Goal: Task Accomplishment & Management: Manage account settings

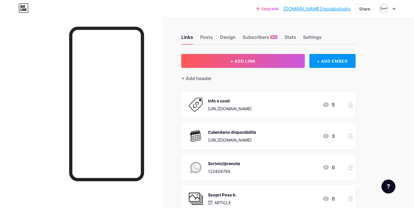
drag, startPoint x: 251, startPoint y: 100, endPoint x: 252, endPoint y: 125, distance: 25.5
click at [252, 125] on span "Info e costi [URL][DOMAIN_NAME] 5 Calendario disponibilità [URL][DOMAIN_NAME] 3…" at bounding box center [268, 182] width 174 height 183
click at [376, 84] on div "Links Posts Design Subscribers NEW Stats Settings + ADD LINK + ADD EMBED + Add …" at bounding box center [190, 188] width 380 height 343
drag, startPoint x: 258, startPoint y: 191, endPoint x: 256, endPoint y: 174, distance: 17.0
click at [256, 174] on span "Info e costi [URL][DOMAIN_NAME] 5 Calendario disponibilità [URL][DOMAIN_NAME] 3…" at bounding box center [268, 182] width 174 height 183
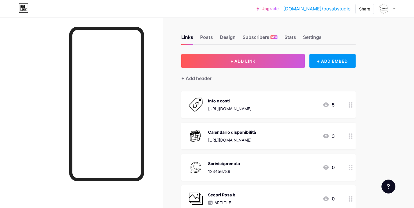
click at [256, 174] on div "Scrivici/prenota 123456789 0" at bounding box center [261, 167] width 146 height 15
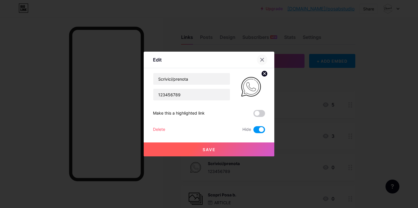
click at [262, 60] on icon at bounding box center [262, 59] width 5 height 5
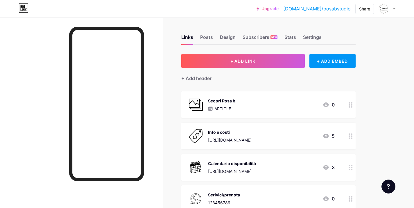
drag, startPoint x: 349, startPoint y: 168, endPoint x: 346, endPoint y: 128, distance: 40.2
click at [345, 128] on span "Scopri Posa b. ARTICLE 0 Info e costi [URL][DOMAIN_NAME] 5 Calendario disponibi…" at bounding box center [268, 182] width 174 height 183
click at [373, 130] on div "Links Posts Design Subscribers NEW Stats Settings + ADD LINK + ADD EMBED + Add …" at bounding box center [190, 188] width 380 height 343
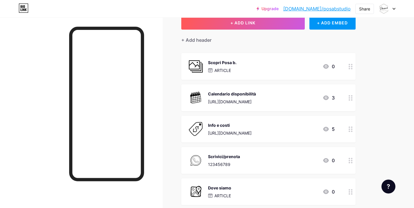
scroll to position [41, 0]
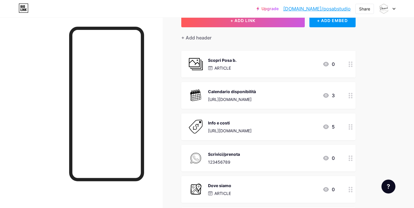
click at [251, 122] on div "Info e costi" at bounding box center [230, 123] width 44 height 6
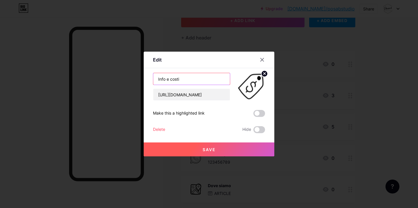
click at [184, 76] on input "Info e costi" at bounding box center [191, 79] width 77 height 12
type input "Info e soluzioni"
click at [204, 140] on div "Save" at bounding box center [209, 144] width 131 height 23
click at [208, 146] on button "Save" at bounding box center [209, 150] width 131 height 14
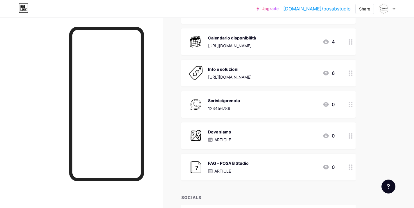
scroll to position [91, 0]
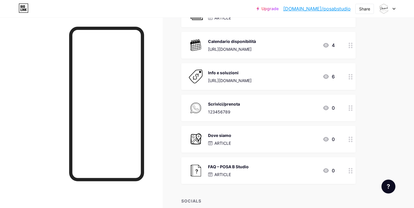
click at [350, 76] on icon at bounding box center [350, 77] width 4 height 6
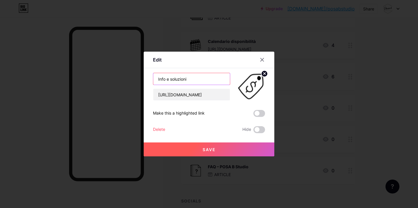
click at [169, 77] on input "Info e soluzioni" at bounding box center [191, 79] width 77 height 12
click at [168, 80] on input "Info &soluzioni" at bounding box center [191, 79] width 77 height 12
type input "Info & soluzioni"
click at [213, 149] on span "Save" at bounding box center [209, 149] width 13 height 5
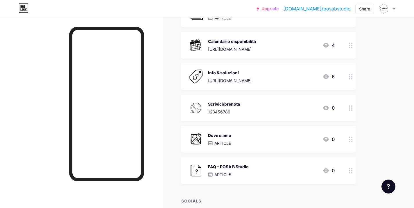
click at [199, 73] on img at bounding box center [195, 76] width 15 height 15
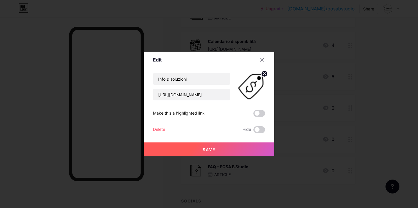
click at [256, 73] on div "Edit Content YouTube Play YouTube video without leaving your page. ADD Vimeo Pl…" at bounding box center [209, 104] width 131 height 105
click at [263, 71] on circle at bounding box center [264, 74] width 6 height 6
click at [252, 84] on rect at bounding box center [249, 82] width 9 height 9
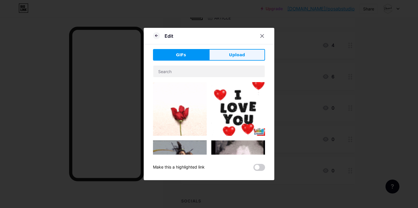
click at [238, 55] on span "Upload" at bounding box center [237, 55] width 16 height 6
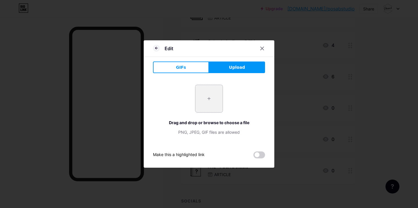
click at [209, 105] on input "file" at bounding box center [208, 98] width 27 height 27
type input "C:\fakepath\icons8-cartellino-del-prezzo-96.png"
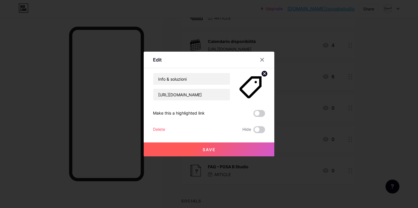
click at [221, 148] on button "Save" at bounding box center [209, 150] width 131 height 14
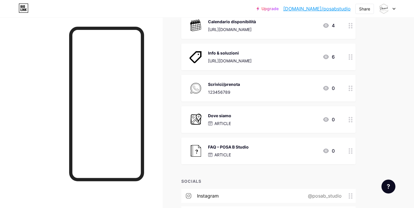
scroll to position [111, 0]
click at [349, 56] on icon at bounding box center [350, 57] width 4 height 6
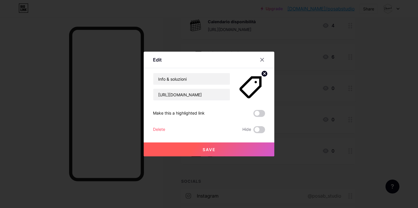
click at [379, 58] on div at bounding box center [209, 104] width 418 height 208
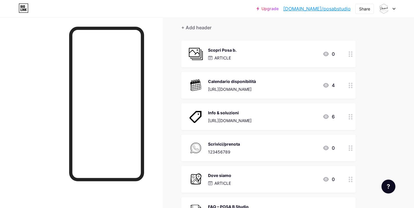
scroll to position [54, 0]
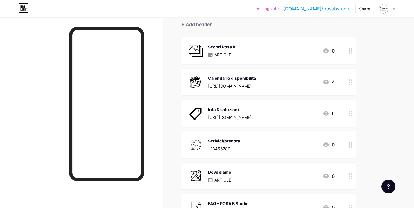
click at [244, 81] on div "Calendario disponibilità" at bounding box center [232, 78] width 48 height 6
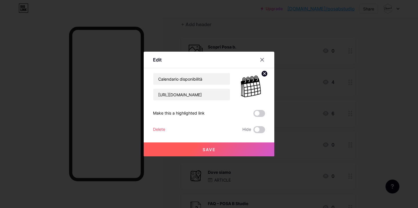
click at [260, 60] on icon at bounding box center [262, 59] width 5 height 5
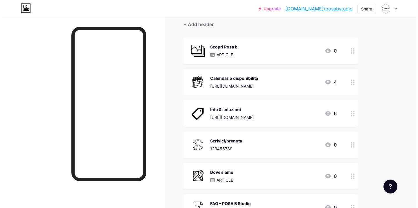
scroll to position [73, 0]
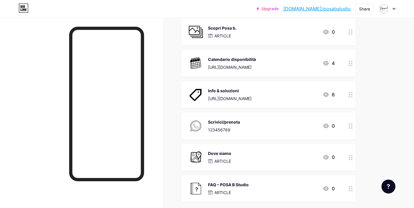
click at [224, 184] on div "FAQ – POSA B Studio" at bounding box center [228, 185] width 41 height 6
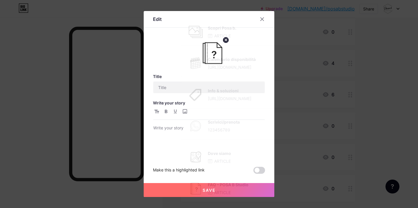
type input "FAQ – POSA B Studio"
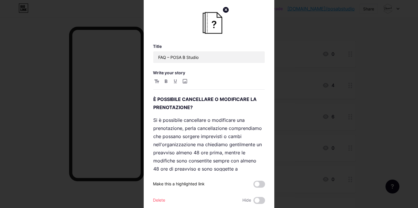
scroll to position [60, 0]
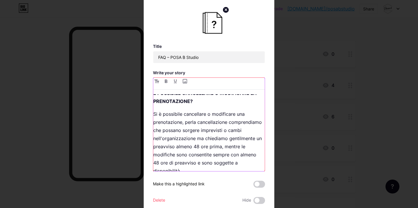
click at [190, 122] on p "Si è possibile cancellare o modificare una prenotazione, perla cancellazione co…" at bounding box center [208, 142] width 111 height 65
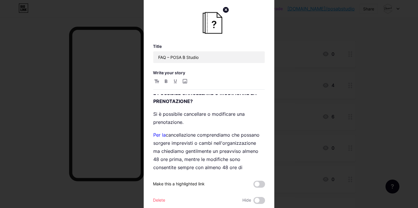
click at [271, 135] on div "Edit Title FAQ – POSA B Studio Write your story QUALI SONO GLI ORARI DI APERTUR…" at bounding box center [209, 104] width 131 height 246
click at [162, 134] on link "Per la" at bounding box center [159, 135] width 12 height 6
click at [194, 135] on p "Per la cancellazione comprendiamo che possano sorgere imprevisti o cambi nell'o…" at bounding box center [208, 155] width 111 height 49
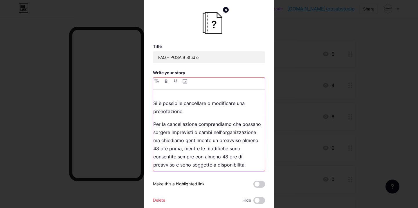
scroll to position [72, 0]
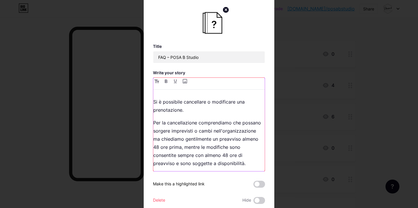
click at [170, 131] on p "Per la cancellazione comprendiamo che possano sorgere imprevisti o cambi nell'o…" at bounding box center [208, 143] width 111 height 49
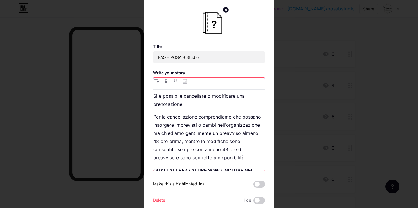
scroll to position [88, 0]
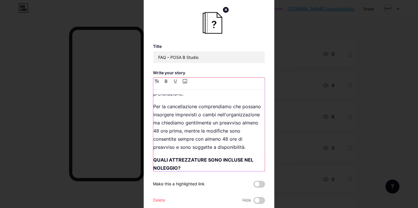
click at [194, 107] on p "Per la cancellazione comprendiamo che possano insorgere imprevisti o cambi nell…" at bounding box center [208, 126] width 111 height 49
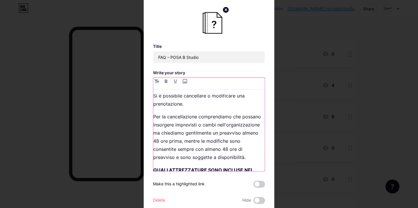
scroll to position [77, 0]
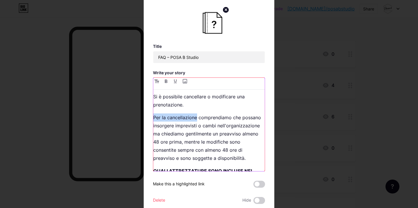
drag, startPoint x: 152, startPoint y: 117, endPoint x: 195, endPoint y: 115, distance: 42.7
click at [195, 115] on p "Per la cancellazione comprendiamo che possano insorgere imprevisti o cambi nell…" at bounding box center [208, 137] width 111 height 49
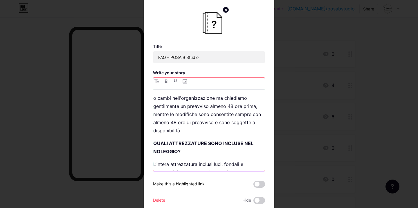
scroll to position [105, 0]
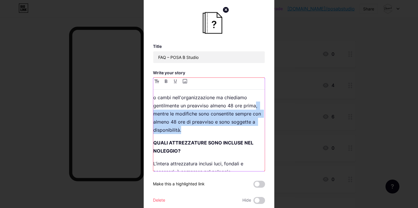
drag, startPoint x: 172, startPoint y: 116, endPoint x: 222, endPoint y: 128, distance: 51.7
click at [222, 128] on p "Comprendiamo che possano insorgere imprevisti o cambi nell'organizzazione ma ch…" at bounding box center [208, 109] width 111 height 49
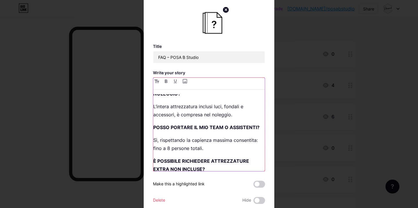
scroll to position [138, 0]
click at [210, 116] on p "L’intera attrezzatura inclusi luci, fondali e accessori, è compresa nel noleggi…" at bounding box center [208, 110] width 111 height 16
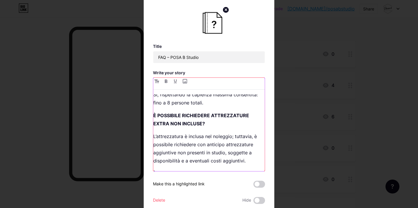
scroll to position [183, 0]
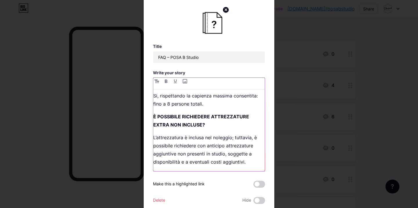
click at [204, 108] on p "Sì, rispettando la capienza massima consentita: fino a 8 persone totali." at bounding box center [208, 100] width 111 height 16
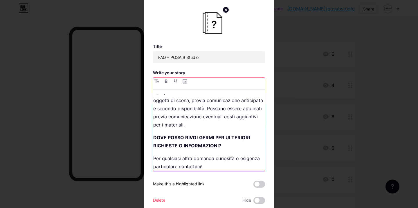
scroll to position [352, 0]
click at [156, 109] on p "Sì, è possibile allestire set e richiedere materiali o oggetti di scena, previa…" at bounding box center [208, 109] width 111 height 41
click at [226, 116] on p "Sì, è possibile allestire set e richiedere materiali e oggetti di scena, previa…" at bounding box center [208, 109] width 111 height 41
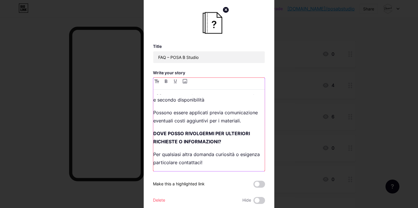
scroll to position [369, 0]
drag, startPoint x: 207, startPoint y: 122, endPoint x: 236, endPoint y: 122, distance: 28.4
click at [236, 122] on p "Possono essere applicati previa comunicazione eventuali costi aggiuntivi per i …" at bounding box center [208, 117] width 111 height 16
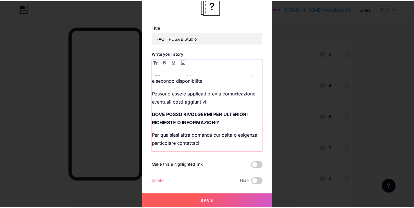
scroll to position [19, 0]
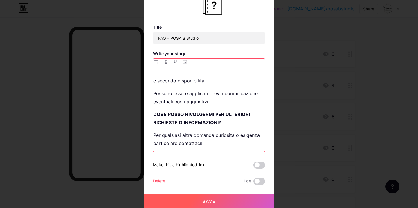
click at [209, 143] on p "Per qualsiasi altra domanda curiosità o esigenza particolare contattaci!" at bounding box center [208, 139] width 111 height 16
click at [256, 138] on p "Per qualsiasi altra domanda curiosità o esigenza particolare contattaci!" at bounding box center [208, 139] width 111 height 16
click at [174, 145] on p "Per qualsiasi altra domanda curiosità o esigenze particolare contattaci!" at bounding box center [208, 139] width 111 height 16
click at [233, 201] on button "Save" at bounding box center [209, 201] width 131 height 14
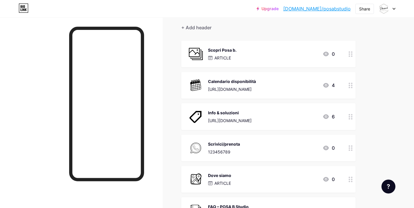
click at [232, 111] on div "Info & soluzioni" at bounding box center [230, 113] width 44 height 6
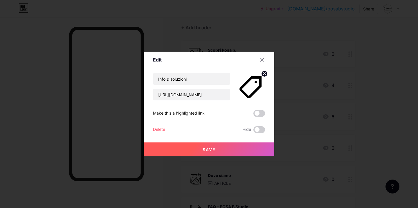
click at [209, 152] on span "Save" at bounding box center [209, 149] width 13 height 5
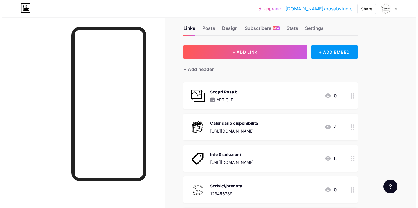
scroll to position [9, 0]
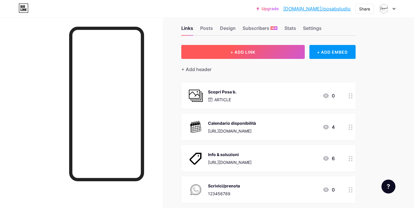
click at [273, 51] on button "+ ADD LINK" at bounding box center [242, 52] width 123 height 14
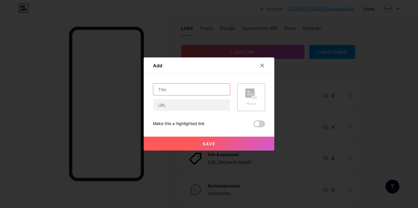
click at [191, 91] on input "text" at bounding box center [191, 90] width 77 height 12
click at [189, 87] on input "text" at bounding box center [191, 90] width 77 height 12
paste input "Regolamento e condizioni d’uso"
type input "Regolamento e condizioni d’uso"
click at [261, 66] on icon at bounding box center [262, 65] width 3 height 3
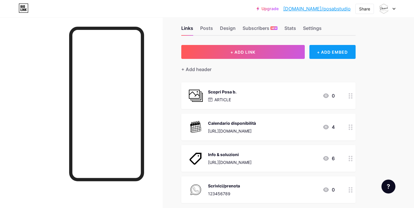
click at [323, 51] on div "+ ADD EMBED" at bounding box center [332, 52] width 46 height 14
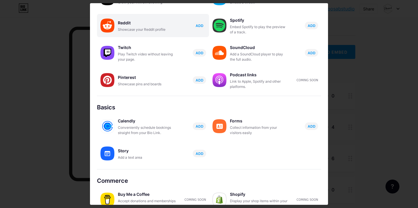
scroll to position [86, 0]
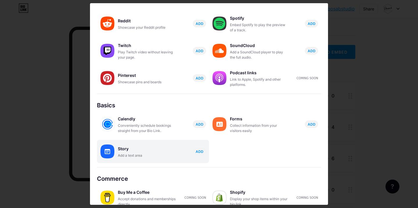
click at [124, 155] on div "Add a text area" at bounding box center [147, 155] width 58 height 5
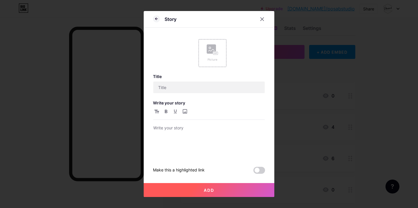
scroll to position [0, 0]
click at [168, 88] on input "text" at bounding box center [208, 88] width 111 height 12
paste input "Regolamento e condizioni d’uso"
type input "Regolamento e condizioni d’uso"
click at [162, 128] on p at bounding box center [208, 129] width 111 height 8
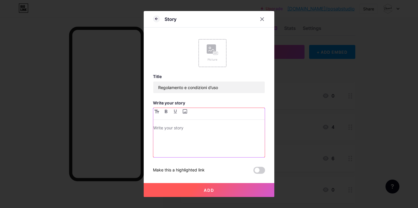
click at [155, 126] on p at bounding box center [208, 129] width 111 height 8
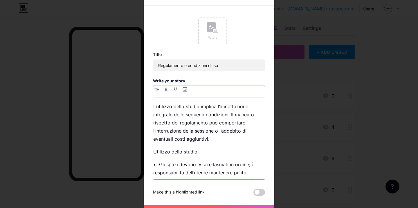
click at [213, 136] on p "L’utilizzo dello studio implica l’accettazione integrale delle seguenti condizi…" at bounding box center [208, 122] width 111 height 41
click at [157, 165] on p "• Gli spazi devono essere lasciati in ordine; è responsabilità dell’utente mant…" at bounding box center [208, 177] width 111 height 33
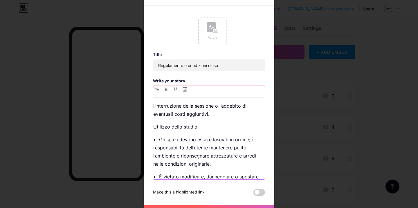
scroll to position [29, 0]
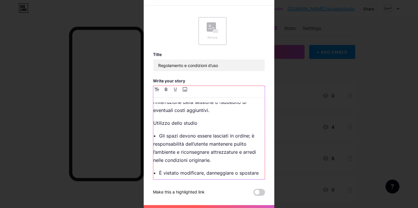
click at [214, 159] on p "• Gli spazi devono essere lasciati in ordine; è responsabilità dell’utente mant…" at bounding box center [208, 148] width 111 height 33
click at [156, 174] on p "• È vietato modificare, danneggiare o spostare strutture e impianti tecnici sen…" at bounding box center [208, 177] width 111 height 16
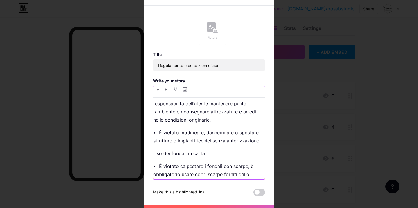
scroll to position [70, 0]
click at [156, 165] on p "• È vietato calpestare i fondali con scarpe; è obbligatorio usare copri scarpe …" at bounding box center [208, 174] width 111 height 24
click at [165, 150] on p "Uso dei fondali in carta" at bounding box center [208, 153] width 111 height 8
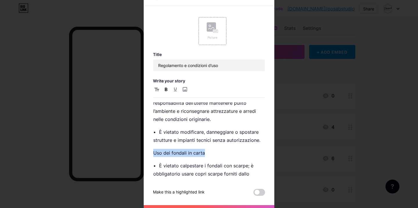
click at [163, 89] on button "button" at bounding box center [166, 89] width 7 height 7
click at [165, 89] on icon "button" at bounding box center [166, 89] width 3 height 3
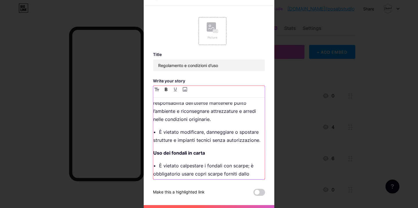
click at [207, 160] on div "L’utilizzo dello studio implica l’accettazione integrale delle seguenti condizi…" at bounding box center [208, 140] width 111 height 77
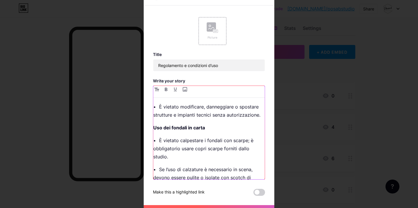
scroll to position [95, 0]
click at [157, 170] on p "• Se l’uso di calzature è necessario in scena, devono essere pulite o isolate c…" at bounding box center [208, 177] width 111 height 24
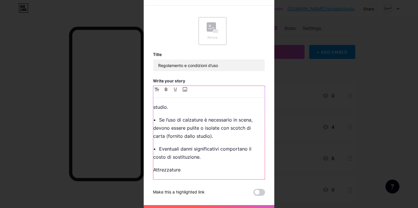
scroll to position [145, 0]
click at [157, 149] on p "• Eventuali danni significativi comportano il costo di sostituzione." at bounding box center [208, 152] width 111 height 16
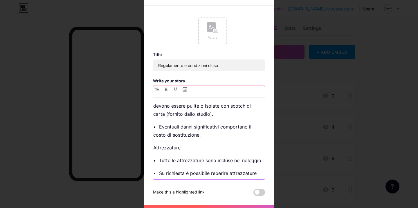
scroll to position [167, 0]
click at [174, 148] on p "Attrezzature" at bounding box center [208, 147] width 111 height 8
click at [166, 90] on button "button" at bounding box center [166, 89] width 7 height 7
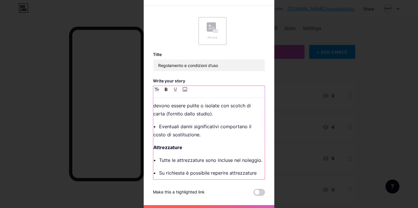
click at [157, 161] on p "• Tutte le attrezzature sono incluse nel noleggio." at bounding box center [208, 160] width 111 height 8
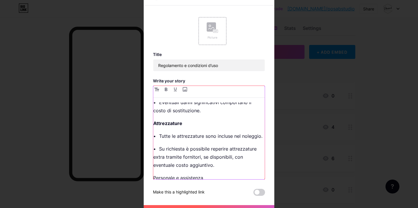
scroll to position [192, 0]
click at [156, 157] on p "• Su richiesta è possibile reperire attrezzature extra tramite fornitori, se di…" at bounding box center [208, 156] width 111 height 24
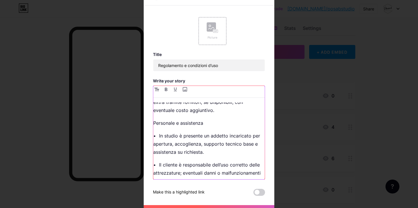
scroll to position [251, 0]
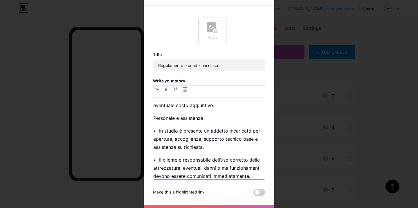
click at [173, 122] on p "Personale e assistenza" at bounding box center [208, 118] width 111 height 8
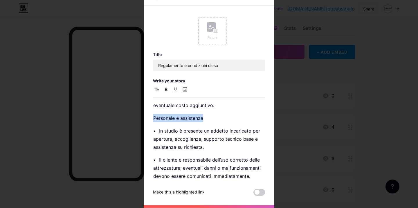
click at [165, 89] on icon "button" at bounding box center [166, 89] width 3 height 3
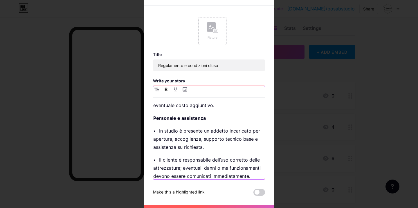
click at [157, 140] on p "• In studio è presente un addetto incaricato per apertura, accoglienza, support…" at bounding box center [208, 139] width 111 height 24
click at [180, 138] on p "• In studio è presente un addetto incaricato per apertura, accoglienza, support…" at bounding box center [208, 139] width 111 height 24
drag, startPoint x: 172, startPoint y: 148, endPoint x: 151, endPoint y: 149, distance: 21.8
click at [153, 149] on div "L’utilizzo dello studio implica l’accettazione integrale delle seguenti condizi…" at bounding box center [209, 133] width 112 height 94
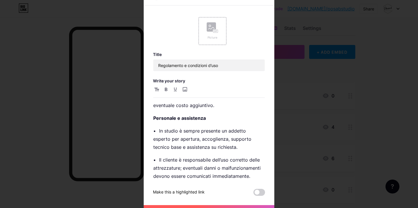
click at [153, 148] on div "L’utilizzo dello studio implica l’accettazione integrale delle seguenti condizi…" at bounding box center [209, 133] width 112 height 94
click at [230, 140] on p "• In studio è sempre presente un addetto esperto per apertura, accoglienza, sup…" at bounding box center [208, 139] width 111 height 24
click at [228, 147] on p "• In studio è sempre presente un assistente esperto per apertura, accoglienza, …" at bounding box center [208, 139] width 111 height 24
click at [226, 149] on p "• In studio è sempre presente un assistente esperto per apertura, accoglienza, …" at bounding box center [208, 139] width 111 height 24
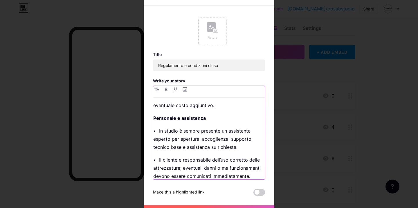
click at [226, 150] on p "• In studio è sempre presente un assistente esperto per apertura, accoglienza, …" at bounding box center [208, 139] width 111 height 24
drag, startPoint x: 169, startPoint y: 156, endPoint x: 179, endPoint y: 157, distance: 9.9
click at [179, 151] on p "• In studio è sempre presente un assistente esperto per apertura, accoglienza e…" at bounding box center [208, 139] width 111 height 24
click at [197, 151] on p "• In studio è sempre presente un assistente esperto per apertura, accoglienza e…" at bounding box center [208, 139] width 111 height 24
click at [201, 151] on p "• In studio è sempre presente un assistente esperto per apertura, accoglienza e…" at bounding box center [208, 139] width 111 height 24
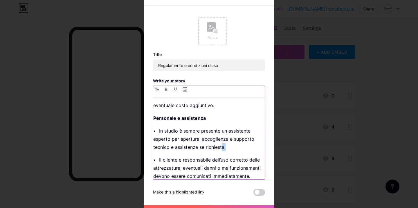
drag, startPoint x: 224, startPoint y: 156, endPoint x: 221, endPoint y: 156, distance: 3.2
click at [221, 151] on p "• In studio è sempre presente un assistente esperto per apertura, accoglienza e…" at bounding box center [208, 139] width 111 height 24
click at [234, 151] on p "• In studio è sempre presente un assistente esperto per apertura, accoglienza e…" at bounding box center [208, 139] width 111 height 24
click at [230, 148] on p "• In studio è sempre presente un assistente esperto per apertura, accoglienza e…" at bounding box center [208, 139] width 111 height 24
click at [190, 151] on p "• In studio è sempre presente un assistente esperto per apertura, accoglienza e…" at bounding box center [208, 139] width 111 height 24
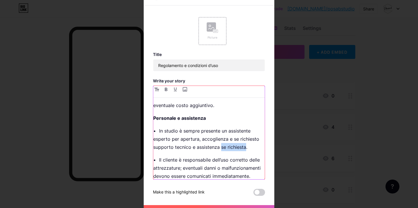
drag, startPoint x: 219, startPoint y: 156, endPoint x: 243, endPoint y: 157, distance: 23.8
click at [243, 151] on p "• In studio è sempre presente un assistente esperto per apertura, accoglienza e…" at bounding box center [208, 139] width 111 height 24
click at [157, 169] on p "• Il cliente è responsabile dell’uso corretto delle attrezzature; eventuali dan…" at bounding box center [208, 168] width 111 height 24
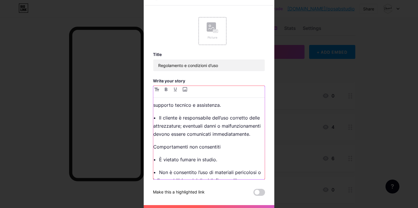
scroll to position [294, 0]
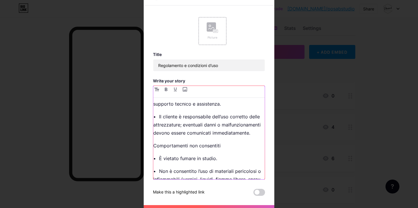
click at [153, 137] on p "• Il cliente è responsabile dell’uso corretto delle attrezzature; eventuali dan…" at bounding box center [208, 125] width 111 height 24
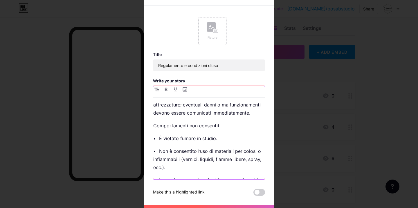
click at [176, 130] on p "Comportamenti non consentiti" at bounding box center [208, 126] width 111 height 8
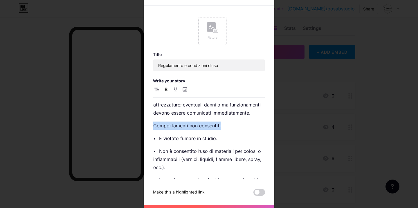
click at [165, 87] on button "button" at bounding box center [166, 89] width 7 height 7
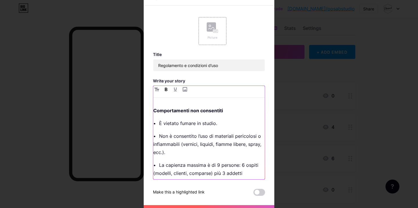
click at [157, 127] on p "• È vietato fumare in studio." at bounding box center [208, 123] width 111 height 8
click at [157, 153] on p "• Non è consentito l’uso di materiali pericolosi o infiammabili (vernici, liqui…" at bounding box center [208, 144] width 111 height 24
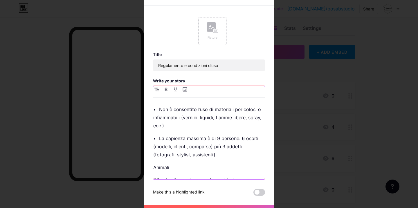
scroll to position [358, 0]
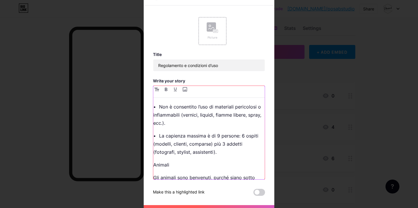
click at [156, 153] on p "• La capienza massima è di 9 persone: 6 ospiti (modelli, clienti, comparse) più…" at bounding box center [208, 144] width 111 height 24
click at [215, 152] on p "• La capienza massima è di 9 persone: 6 ospiti (modelli, clienti, comparse) più…" at bounding box center [208, 144] width 111 height 24
click at [153, 156] on p "• La capienza massima è di 8 persone: 6 ospiti (modelli, clienti, comparse) più…" at bounding box center [208, 144] width 111 height 24
drag, startPoint x: 238, startPoint y: 152, endPoint x: 254, endPoint y: 154, distance: 16.4
click at [254, 154] on p "• La capienza massima è di 8 persone: 6 ospiti (modelli, clienti, comparse) più…" at bounding box center [208, 144] width 111 height 24
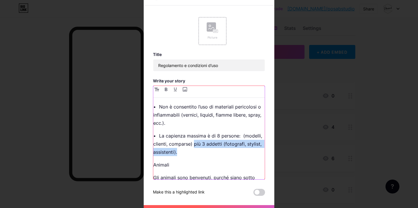
drag, startPoint x: 212, startPoint y: 161, endPoint x: 239, endPoint y: 163, distance: 26.8
click at [239, 156] on p "• La capienza massima è di 8 persone: (modelli, clienti, comparse) più 3 addett…" at bounding box center [208, 144] width 111 height 24
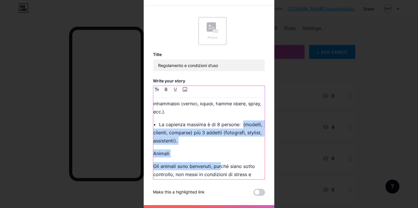
scroll to position [373, 0]
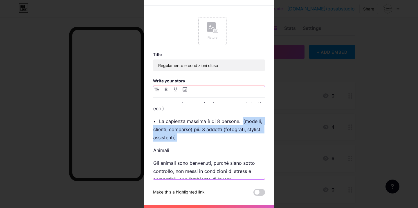
drag, startPoint x: 151, startPoint y: 160, endPoint x: 216, endPoint y: 155, distance: 65.2
click at [216, 142] on p "• La capienza massima è di 8 persone: (modelli, clienti, comparse) più 3 addett…" at bounding box center [208, 129] width 111 height 24
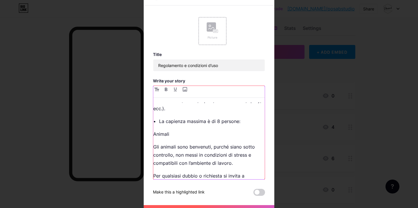
click at [216, 155] on div "L’utilizzo dello studio implica l’accettazione integrale delle seguenti condizi…" at bounding box center [208, 140] width 111 height 77
click at [243, 125] on p "• La capienza massima è di 8 persone:" at bounding box center [208, 121] width 111 height 8
click at [166, 138] on p "Animali" at bounding box center [208, 134] width 111 height 8
click at [165, 89] on icon "button" at bounding box center [166, 89] width 3 height 3
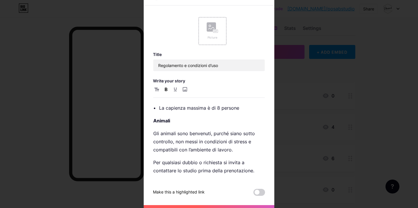
scroll to position [403, 0]
click at [188, 134] on p "Gli animali sono benvenuti, purché siano sotto controllo, non messi in condizio…" at bounding box center [208, 141] width 111 height 24
click at [224, 135] on p "Gli animali sono super benvenuti, purché siano sotto controllo, non messi in co…" at bounding box center [208, 141] width 111 height 24
click at [236, 154] on div "L’utilizzo dello studio implica l’accettazione integrale delle seguenti condizi…" at bounding box center [208, 140] width 111 height 77
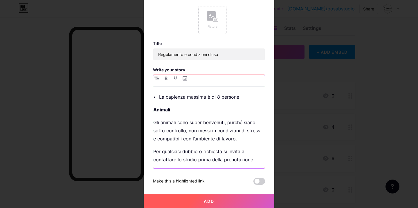
scroll to position [11, 0]
click at [251, 161] on p "Per qualsiasi dubbio o richiesta si invita a contattare lo studio prima della p…" at bounding box center [208, 155] width 111 height 16
click at [218, 24] on div "Picture" at bounding box center [213, 20] width 28 height 28
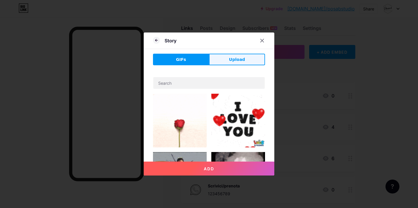
click at [226, 64] on button "Upload" at bounding box center [237, 60] width 56 height 12
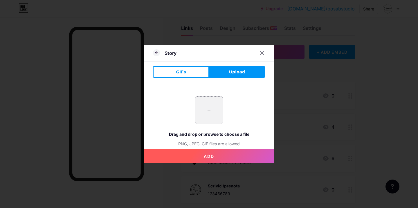
click at [210, 106] on input "file" at bounding box center [208, 110] width 27 height 27
type input "C:\fakepath\icons8-regole-60.png"
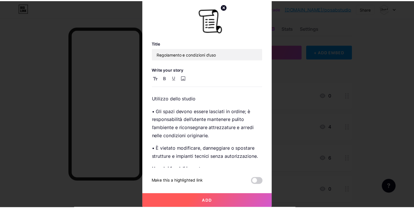
scroll to position [11, 0]
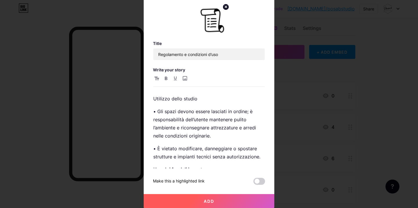
click at [208, 200] on span "Add" at bounding box center [209, 201] width 10 height 5
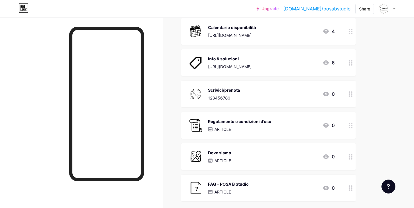
scroll to position [105, 0]
drag, startPoint x: 349, startPoint y: 123, endPoint x: 347, endPoint y: 192, distance: 68.5
click at [347, 192] on span "Scopri Posa b. ARTICLE 0 Calendario disponibilità [URL][DOMAIN_NAME] 4 Info & s…" at bounding box center [268, 93] width 174 height 215
click at [379, 138] on div "Links Posts Design Subscribers NEW Stats Settings + ADD LINK + ADD EMBED + Add …" at bounding box center [190, 99] width 380 height 374
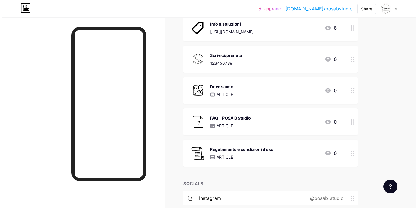
scroll to position [141, 0]
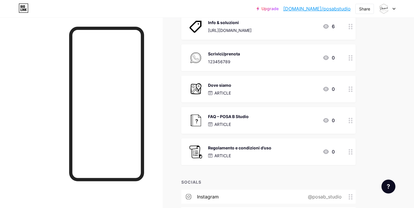
click at [235, 117] on div "FAQ – POSA B Studio" at bounding box center [228, 116] width 41 height 6
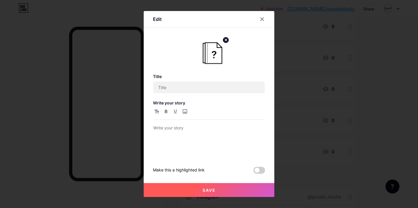
type input "FAQ – POSA B Studio"
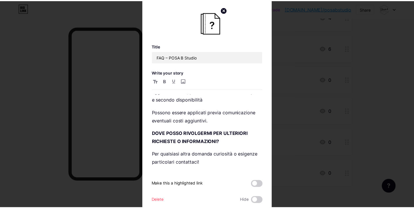
scroll to position [369, 0]
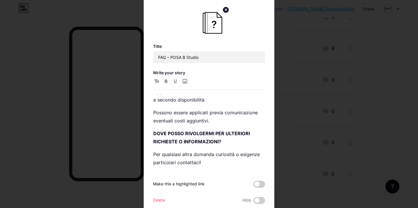
click at [312, 73] on div at bounding box center [209, 104] width 418 height 208
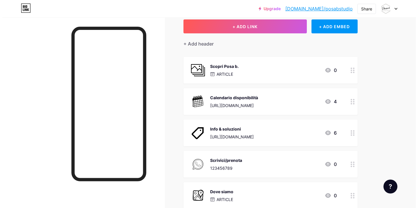
scroll to position [35, 0]
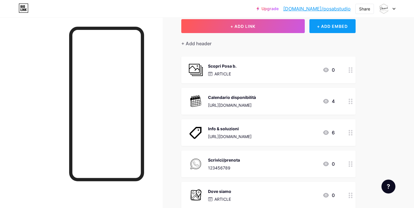
click at [323, 30] on div "+ ADD EMBED" at bounding box center [332, 26] width 46 height 14
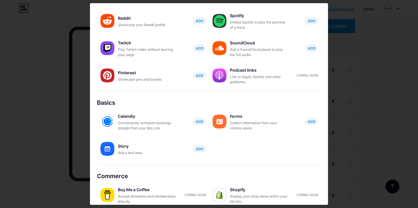
scroll to position [89, 0]
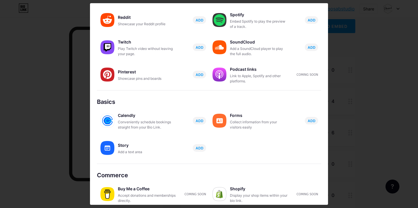
click at [142, 120] on div "Conveniently schedule bookings straight from your Bio Link." at bounding box center [147, 125] width 58 height 10
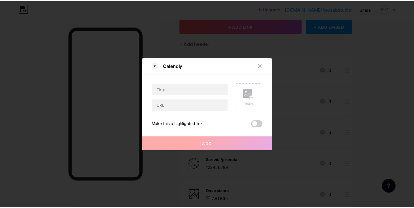
scroll to position [0, 0]
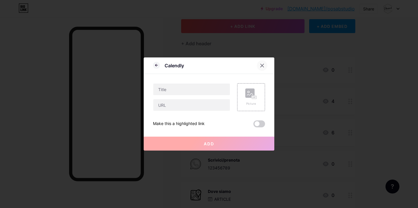
click at [261, 65] on icon at bounding box center [262, 65] width 3 height 3
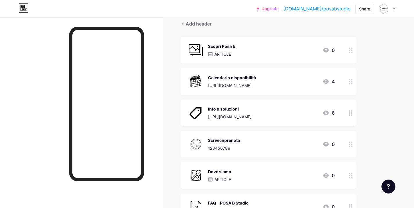
scroll to position [59, 0]
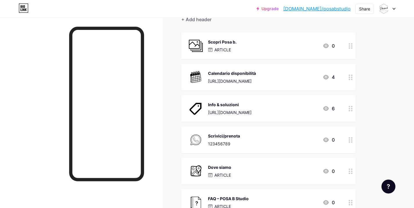
click at [282, 140] on div "Scrivici/prenota 123456789 0" at bounding box center [261, 139] width 146 height 15
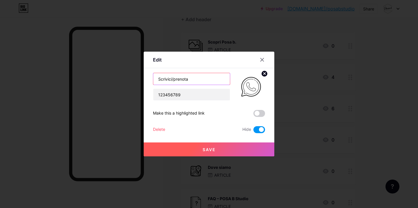
click at [196, 80] on input "Scrivici/prenota" at bounding box center [191, 79] width 77 height 12
click at [200, 95] on input "123456789" at bounding box center [191, 95] width 77 height 12
click at [262, 62] on icon at bounding box center [262, 59] width 5 height 5
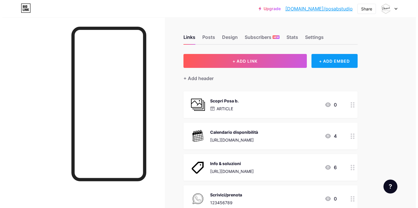
scroll to position [0, 0]
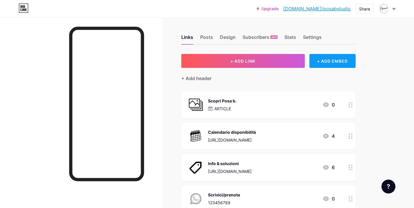
click at [322, 57] on div "+ ADD EMBED" at bounding box center [332, 61] width 46 height 14
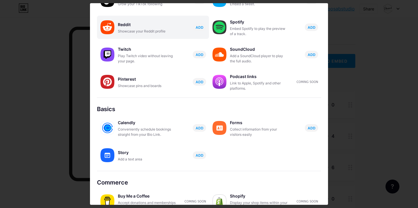
scroll to position [89, 0]
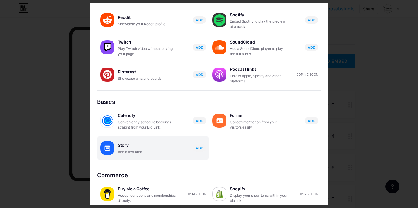
click at [138, 154] on div "Add a text area" at bounding box center [147, 151] width 58 height 5
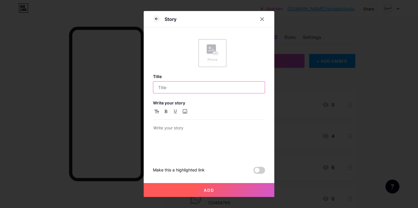
click at [183, 88] on input "text" at bounding box center [208, 88] width 111 height 12
type input "Contatti"
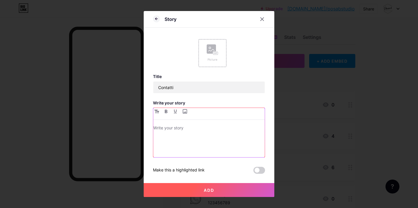
click at [162, 128] on p at bounding box center [208, 129] width 111 height 8
click at [184, 112] on input "file" at bounding box center [184, 111] width 7 height 7
type input "C:\fakepath\icons8-whatsapp-50.png"
click at [170, 131] on div at bounding box center [208, 141] width 111 height 33
click at [163, 133] on img at bounding box center [160, 132] width 15 height 15
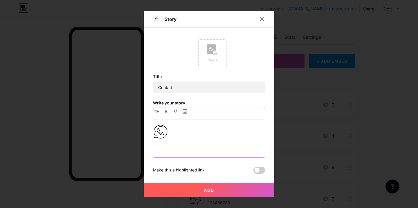
click at [159, 137] on img at bounding box center [160, 132] width 15 height 15
click at [153, 130] on p "Email: [EMAIL_ADDRESS][DOMAIN_NAME]" at bounding box center [208, 129] width 111 height 8
click at [153, 133] on div "Email: [EMAIL_ADDRESS][DOMAIN_NAME]" at bounding box center [208, 141] width 111 height 33
click at [167, 146] on div "Email: [EMAIL_ADDRESS][DOMAIN_NAME] Instagram DM:" at bounding box center [208, 141] width 111 height 33
click at [155, 146] on div "Email: [EMAIL_ADDRESS][DOMAIN_NAME] Instagram DM:" at bounding box center [208, 141] width 111 height 33
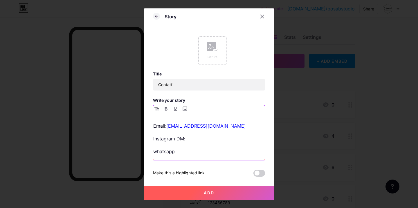
click at [154, 153] on p "whatsapp" at bounding box center [208, 151] width 111 height 8
click at [165, 151] on p "Whatsapp" at bounding box center [208, 151] width 111 height 8
click at [167, 152] on p "Whatsapp" at bounding box center [208, 151] width 111 height 8
click at [181, 150] on p "WhatsApp" at bounding box center [208, 151] width 111 height 8
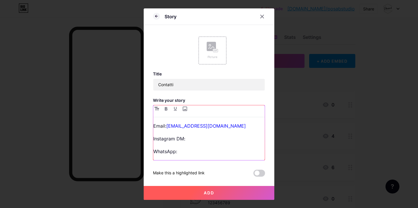
click at [180, 146] on div "Email: [EMAIL_ADDRESS][DOMAIN_NAME] Instagram DM: WhatsApp:" at bounding box center [208, 141] width 111 height 38
click at [180, 151] on p "WhatsApp:" at bounding box center [208, 151] width 111 height 8
click at [188, 153] on link "[URL][DOMAIN_NAME]" at bounding box center [202, 152] width 51 height 6
drag, startPoint x: 247, startPoint y: 152, endPoint x: 213, endPoint y: 153, distance: 34.0
click at [212, 152] on p "WhatsApp: [URL][DOMAIN_NAME]" at bounding box center [208, 151] width 111 height 8
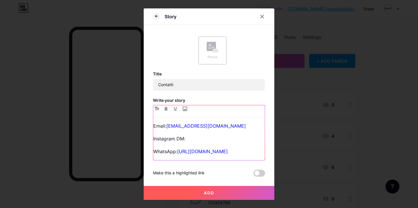
click at [213, 153] on link "[URL][DOMAIN_NAME]" at bounding box center [202, 152] width 51 height 6
drag, startPoint x: 176, startPoint y: 152, endPoint x: 212, endPoint y: 154, distance: 36.0
click at [213, 154] on link "[URL][DOMAIN_NAME]" at bounding box center [202, 152] width 51 height 6
click at [215, 151] on p "WhatsApp: [PHONE_NUMBER]" at bounding box center [208, 151] width 111 height 8
click at [197, 140] on p "Instagram DM:" at bounding box center [208, 139] width 111 height 8
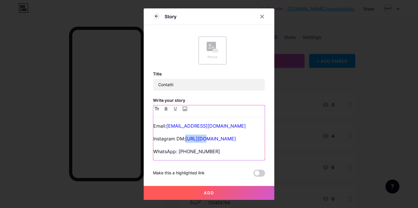
drag, startPoint x: 167, startPoint y: 143, endPoint x: 148, endPoint y: 145, distance: 19.8
click at [148, 145] on div "Story Picture Title Contatti Write your story Email: [EMAIL_ADDRESS][DOMAIN_NAM…" at bounding box center [209, 104] width 131 height 192
click at [194, 138] on link "[DOMAIN_NAME][URL]" at bounding box center [210, 139] width 51 height 6
drag, startPoint x: 185, startPoint y: 140, endPoint x: 266, endPoint y: 147, distance: 81.0
click at [266, 147] on div "Story Picture Title Contatti Write your story Email: [EMAIL_ADDRESS][DOMAIN_NAM…" at bounding box center [209, 104] width 131 height 192
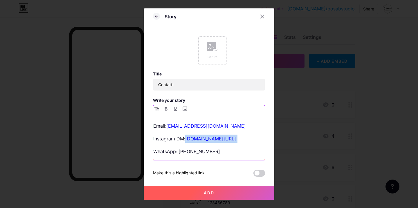
click at [216, 138] on link "[DOMAIN_NAME][URL]" at bounding box center [210, 139] width 51 height 6
drag, startPoint x: 228, startPoint y: 143, endPoint x: 260, endPoint y: 139, distance: 32.3
click at [260, 139] on div "Email: [EMAIL_ADDRESS][DOMAIN_NAME] Instagram DM: [DOMAIN_NAME][URL] WhatsApp: …" at bounding box center [208, 141] width 111 height 38
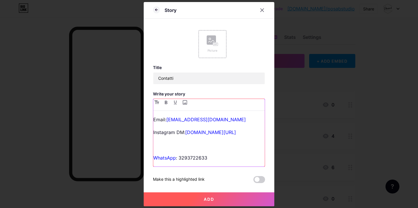
click at [167, 156] on link "WhatsApp" at bounding box center [164, 158] width 23 height 6
drag, startPoint x: 173, startPoint y: 160, endPoint x: 152, endPoint y: 159, distance: 20.9
click at [153, 159] on link "WhatsApp" at bounding box center [164, 158] width 23 height 6
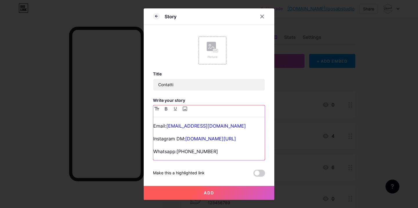
click at [174, 151] on p "Whatsapp:[PHONE_NUMBER]" at bounding box center [208, 151] width 111 height 8
click at [172, 122] on p "Email: [EMAIL_ADDRESS][DOMAIN_NAME]" at bounding box center [208, 126] width 111 height 8
click at [167, 120] on div "Email: [EMAIL_ADDRESS][DOMAIN_NAME] Instagram DM: [DOMAIN_NAME][URL] Whatsapp: …" at bounding box center [208, 132] width 111 height 55
click at [156, 122] on p "Email: [EMAIL_ADDRESS][DOMAIN_NAME]" at bounding box center [208, 126] width 111 height 8
click at [153, 120] on div "Email: [EMAIL_ADDRESS][DOMAIN_NAME] Instagram DM: [DOMAIN_NAME][URL] Whatsapp: …" at bounding box center [208, 132] width 111 height 55
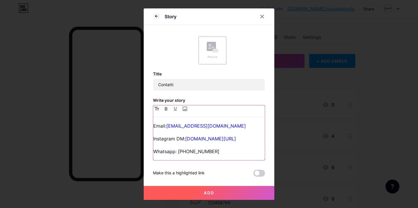
click at [153, 125] on p "Email: [EMAIL_ADDRESS][DOMAIN_NAME]" at bounding box center [208, 126] width 111 height 8
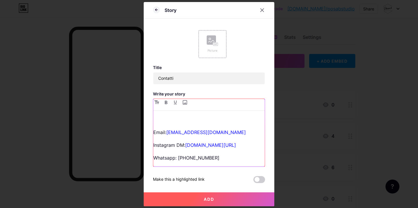
click at [153, 122] on p at bounding box center [208, 120] width 111 height 8
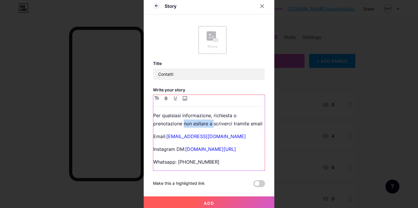
drag, startPoint x: 181, startPoint y: 123, endPoint x: 210, endPoint y: 125, distance: 29.1
click at [210, 125] on p "Per qualsiasi informazione, richiesta o prenotazione non esitare a scriverci tr…" at bounding box center [208, 119] width 111 height 16
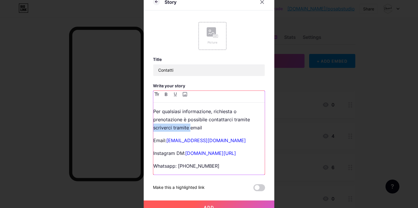
drag, startPoint x: 187, startPoint y: 129, endPoint x: 150, endPoint y: 126, distance: 37.3
click at [150, 126] on div "Story Picture Title Contatti Write your story Per qualsiasi informazione, richi…" at bounding box center [209, 104] width 131 height 221
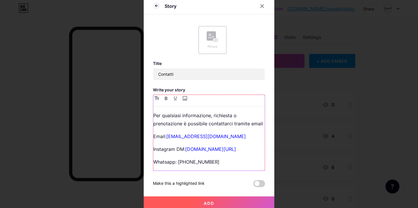
click at [260, 123] on p "Per qualsiasi informazione, richiesta o prenotazione è possibile contattarci tr…" at bounding box center [208, 119] width 111 height 16
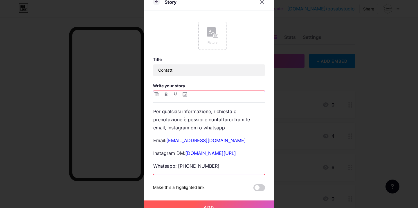
click at [230, 120] on p "Per qualsiasi informazione, richiesta o prenotazione è possibile contattarci tr…" at bounding box center [208, 119] width 111 height 24
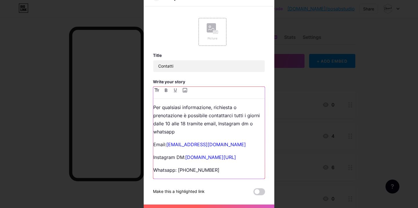
click at [184, 132] on p "Per qualsiasi informazione, richiesta o prenotazione è possibile contattarci tu…" at bounding box center [208, 119] width 111 height 33
click at [179, 116] on p "Per qualsiasi informazione, richiesta o prenotazione è possibile contattarci tu…" at bounding box center [208, 119] width 111 height 33
click at [233, 108] on p "Per qualsiasi informazione, richiesta o prenotazione è possibile contattarci tu…" at bounding box center [208, 119] width 111 height 33
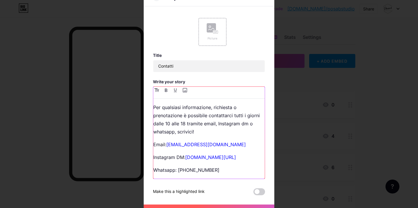
click at [179, 116] on p "Per qualsiasi informazione, richiesta o prenotazione è possibile contattarci tu…" at bounding box center [208, 119] width 111 height 33
click at [203, 125] on p "Per qualsiasi informazione, richiesta o prenotazioni è possibile contattarci tu…" at bounding box center [208, 119] width 111 height 33
drag, startPoint x: 239, startPoint y: 125, endPoint x: 244, endPoint y: 125, distance: 5.0
click at [244, 125] on p "Per qualsiasi informazione, richiesta o prenotazioni è possibile contattarci tu…" at bounding box center [208, 119] width 111 height 33
click at [199, 135] on p "Per qualsiasi informazione, richiesta o prenotazioni è possibile contattarci tu…" at bounding box center [208, 119] width 111 height 33
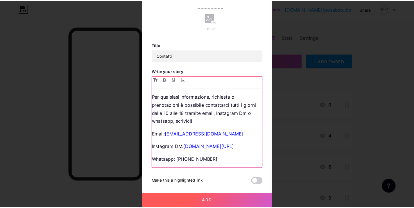
scroll to position [10, 0]
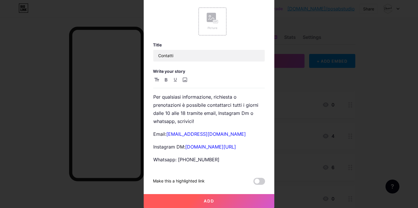
click at [206, 201] on span "Add" at bounding box center [209, 201] width 10 height 5
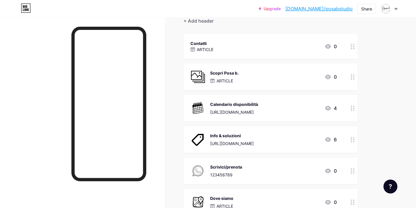
scroll to position [57, 0]
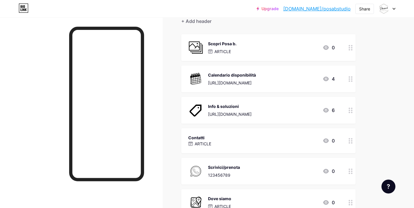
click at [217, 138] on div "Contatti ARTICLE 0" at bounding box center [261, 140] width 146 height 13
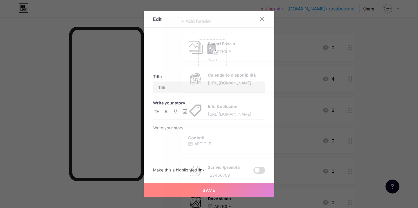
type input "Contatti"
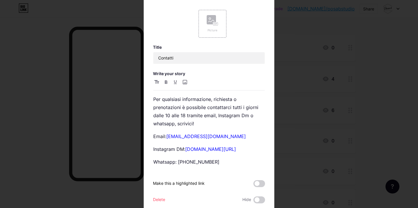
scroll to position [36, 0]
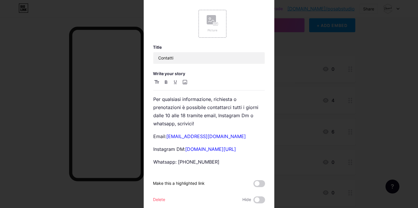
click at [314, 66] on div at bounding box center [209, 104] width 418 height 208
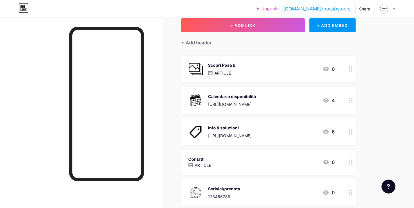
click at [348, 162] on icon at bounding box center [350, 163] width 4 height 6
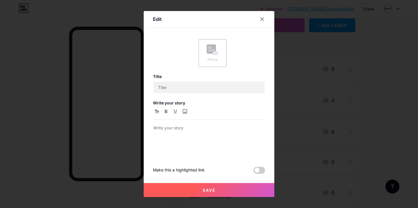
type input "Contatti"
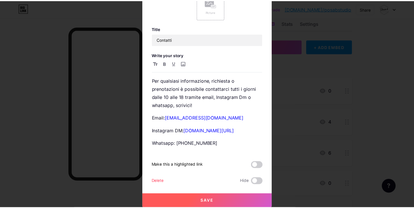
scroll to position [19, 0]
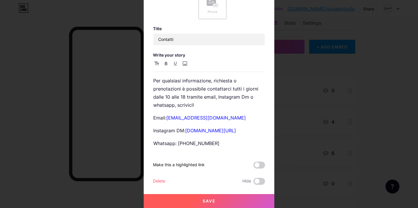
click at [206, 201] on span "Save" at bounding box center [209, 201] width 13 height 5
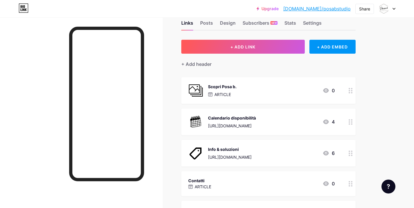
click at [156, 112] on div at bounding box center [81, 121] width 163 height 208
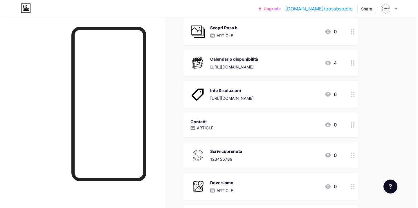
scroll to position [73, 0]
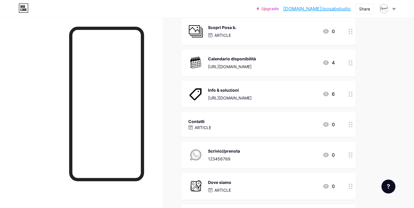
click at [223, 121] on div "Contatti ARTICLE 0" at bounding box center [261, 124] width 146 height 13
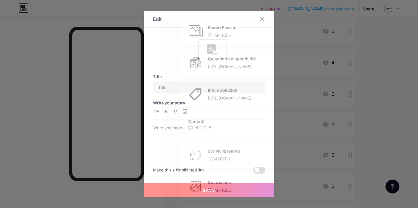
type input "Contatti"
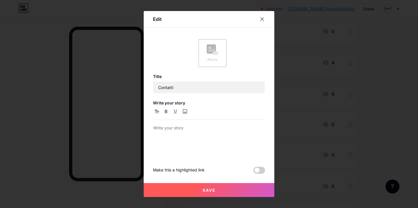
scroll to position [52, 0]
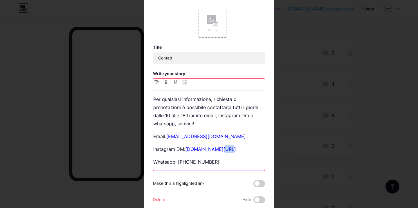
drag, startPoint x: 220, startPoint y: 150, endPoint x: 229, endPoint y: 152, distance: 9.4
click at [229, 152] on link "[DOMAIN_NAME][URL]" at bounding box center [210, 149] width 51 height 6
drag, startPoint x: 184, startPoint y: 151, endPoint x: 260, endPoint y: 150, distance: 75.8
click at [260, 150] on p "Instagram DM: [DOMAIN_NAME][URL]" at bounding box center [208, 149] width 111 height 8
click at [236, 150] on link "[DOMAIN_NAME][URL]" at bounding box center [210, 149] width 51 height 6
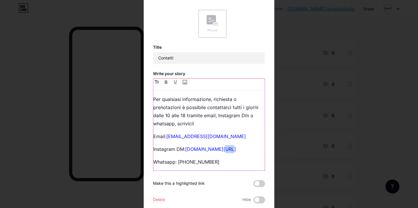
drag, startPoint x: 231, startPoint y: 155, endPoint x: 245, endPoint y: 148, distance: 16.2
click at [245, 149] on div "Per qualsiasi informazione, richiesta o prenotazioni è possibile contattarci tu…" at bounding box center [208, 132] width 111 height 75
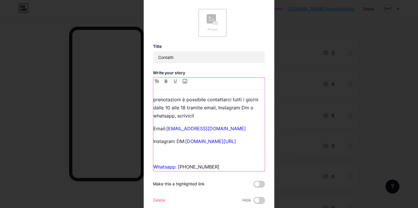
click at [250, 142] on p "Instagram DM: [DOMAIN_NAME][URL]" at bounding box center [208, 141] width 111 height 8
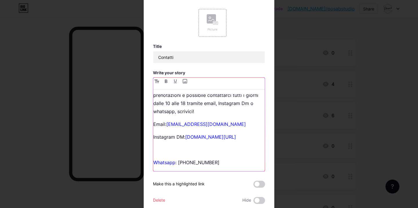
scroll to position [19, 0]
click at [167, 163] on link "Whatsapp" at bounding box center [164, 163] width 22 height 6
click at [215, 138] on link "[DOMAIN_NAME][URL]" at bounding box center [210, 137] width 51 height 6
drag, startPoint x: 175, startPoint y: 163, endPoint x: 154, endPoint y: 163, distance: 21.8
click at [153, 163] on p "Whatsapp : [PHONE_NUMBER]" at bounding box center [208, 162] width 111 height 8
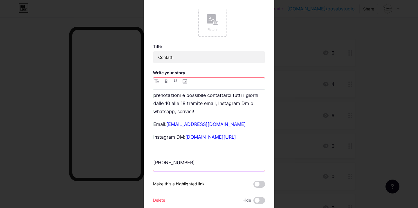
scroll to position [7, 0]
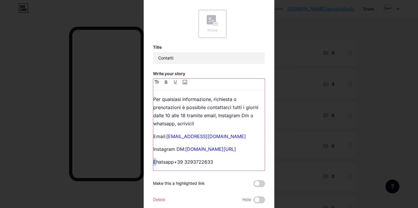
click at [153, 163] on p "Ehatsapp+39 3293722633" at bounding box center [208, 162] width 111 height 8
click at [174, 162] on p "Whatsapp+[PHONE_NUMBER]" at bounding box center [208, 162] width 111 height 8
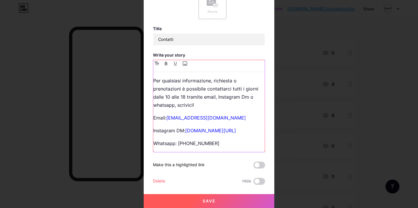
scroll to position [19, 0]
click at [196, 200] on button "Save" at bounding box center [209, 201] width 131 height 14
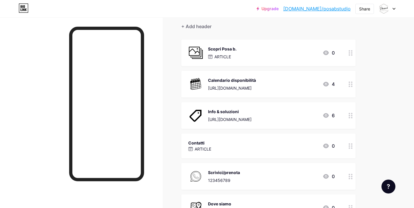
click at [221, 143] on div "Contatti ARTICLE 0" at bounding box center [261, 145] width 146 height 13
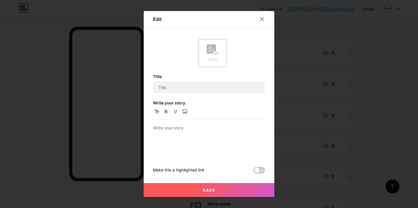
type input "Contatti"
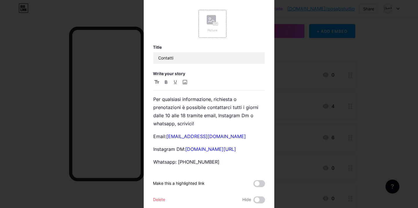
scroll to position [7, 0]
drag, startPoint x: 198, startPoint y: 151, endPoint x: 243, endPoint y: 154, distance: 45.1
click at [243, 154] on div "Per qualsiasi informazione, richiesta o prenotazioni è possibile contattarci tu…" at bounding box center [208, 132] width 111 height 75
click at [300, 102] on div at bounding box center [209, 104] width 418 height 208
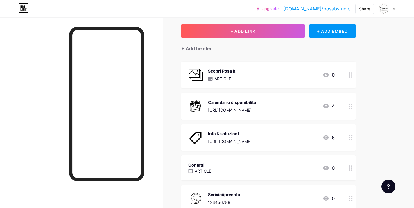
click at [228, 170] on div "Contatti ARTICLE 0" at bounding box center [261, 167] width 146 height 13
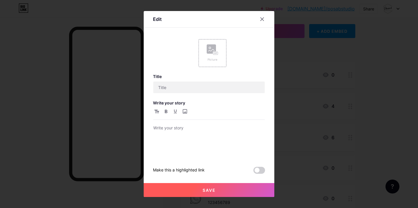
type input "Contatti"
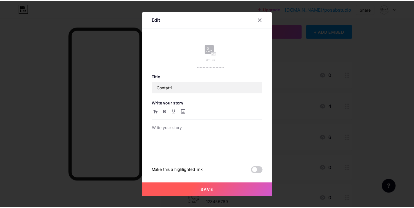
scroll to position [8, 0]
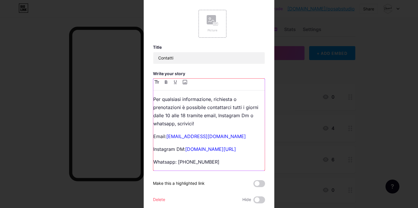
drag, startPoint x: 247, startPoint y: 154, endPoint x: 228, endPoint y: 158, distance: 19.2
click at [228, 153] on p "Instagram DM: [DOMAIN_NAME][URL]" at bounding box center [208, 149] width 111 height 8
click at [185, 152] on link "[DOMAIN_NAME][URL]" at bounding box center [210, 149] width 51 height 6
click at [320, 106] on div at bounding box center [209, 104] width 418 height 208
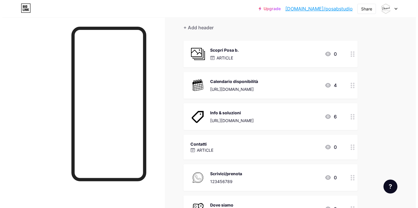
scroll to position [51, 0]
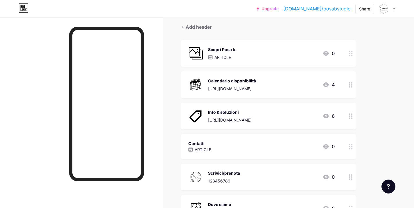
click at [208, 145] on div "Contatti" at bounding box center [199, 143] width 23 height 6
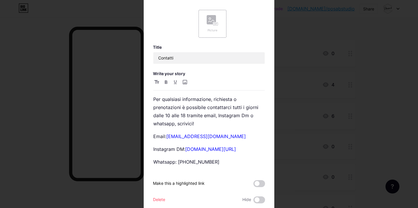
scroll to position [29, 0]
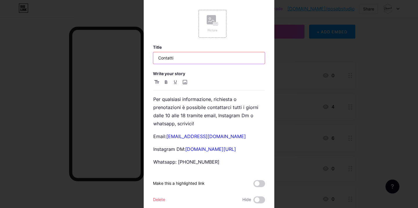
click at [172, 59] on input "Contatti" at bounding box center [208, 58] width 111 height 12
type input "Scrivici/prenota"
click at [293, 71] on div at bounding box center [209, 104] width 418 height 208
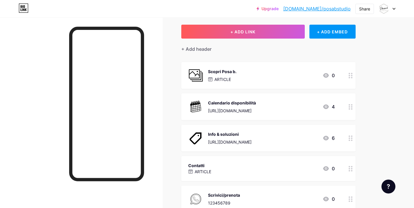
click at [208, 166] on div "Contatti" at bounding box center [199, 166] width 23 height 6
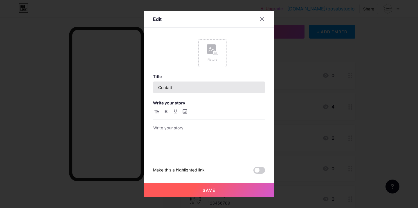
scroll to position [7, 0]
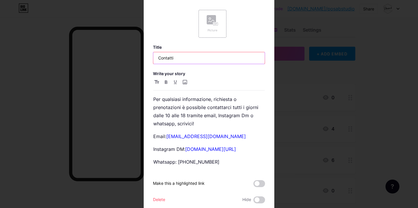
click at [193, 57] on input "Contatti" at bounding box center [208, 58] width 111 height 12
drag, startPoint x: 172, startPoint y: 56, endPoint x: 155, endPoint y: 57, distance: 16.8
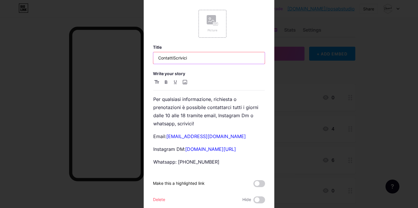
click at [154, 57] on input "ContattiScrivici" at bounding box center [208, 58] width 111 height 12
click at [174, 56] on input "Scrivici" at bounding box center [208, 58] width 111 height 12
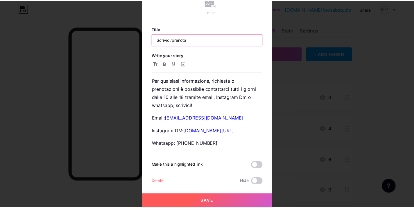
scroll to position [19, 0]
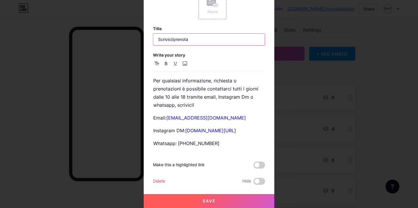
type input "Scrivici/prenota"
click at [217, 202] on button "Save" at bounding box center [209, 201] width 131 height 14
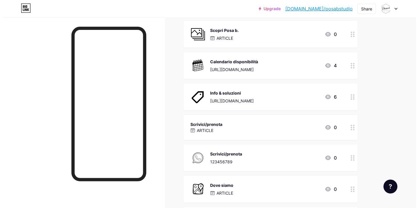
scroll to position [74, 0]
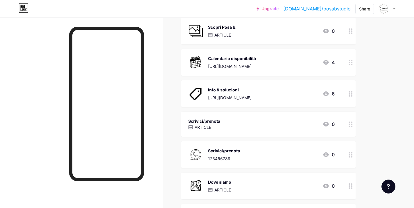
click at [353, 124] on div at bounding box center [350, 124] width 10 height 25
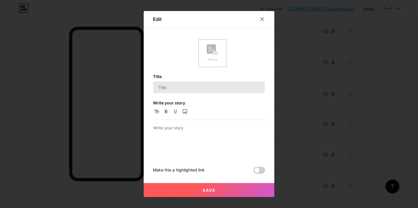
type input "Scrivici/prenota"
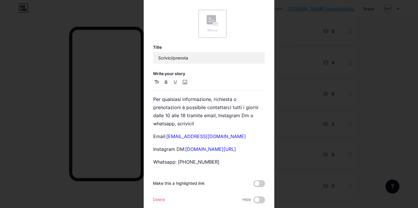
scroll to position [52, 0]
click at [210, 22] on rect at bounding box center [211, 19] width 9 height 9
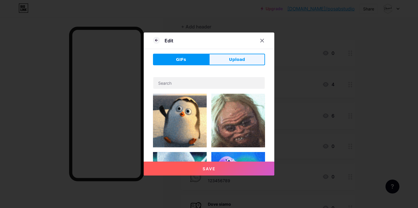
click at [231, 61] on span "Upload" at bounding box center [237, 60] width 16 height 6
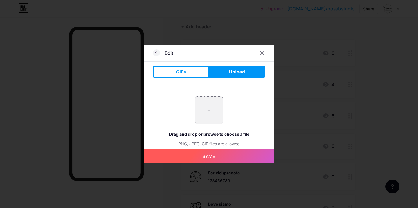
click at [207, 117] on input "file" at bounding box center [208, 110] width 27 height 27
type input "C:\fakepath\icons8-contattaci-100.png"
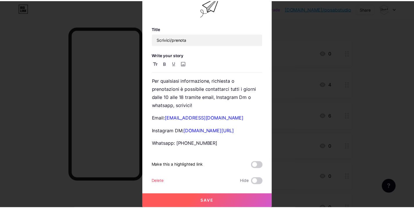
scroll to position [19, 0]
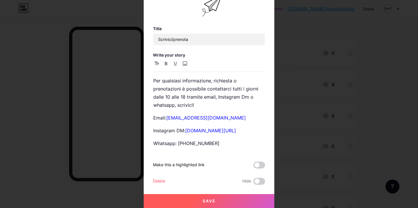
click at [217, 200] on button "Save" at bounding box center [209, 201] width 131 height 14
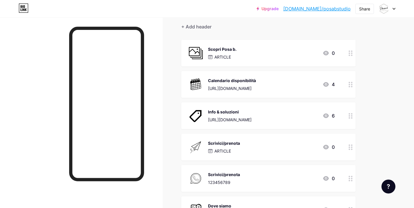
click at [352, 178] on circle at bounding box center [351, 178] width 1 height 1
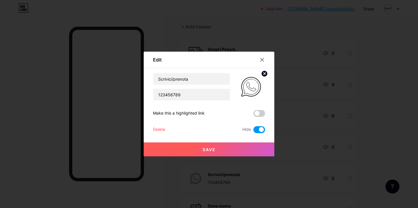
click at [238, 148] on button "Save" at bounding box center [209, 150] width 131 height 14
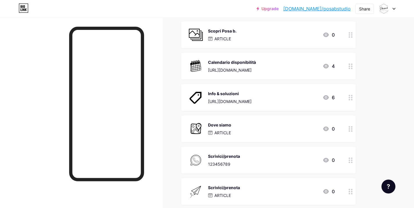
scroll to position [72, 0]
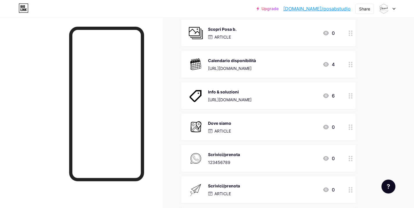
drag, startPoint x: 351, startPoint y: 96, endPoint x: 353, endPoint y: 130, distance: 34.3
click at [353, 130] on span "Scopri Posa b. ARTICLE 0 Calendario disponibilità [URL][DOMAIN_NAME] 4 Info & s…" at bounding box center [268, 143] width 174 height 246
click at [369, 119] on div "Links Posts Design Subscribers NEW Stats Settings + ADD LINK + ADD EMBED + Add …" at bounding box center [190, 148] width 380 height 405
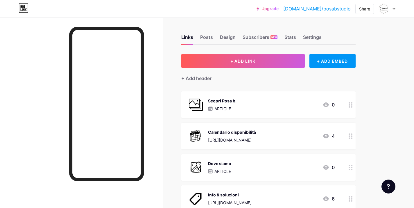
scroll to position [0, 0]
click at [365, 10] on div "Share" at bounding box center [364, 9] width 11 height 6
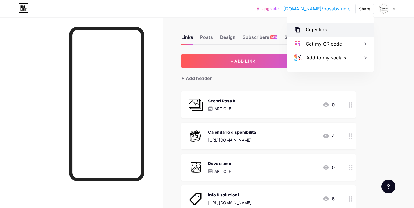
click at [315, 31] on div "Copy link" at bounding box center [315, 29] width 21 height 7
click at [393, 39] on div "Upgrade [DOMAIN_NAME]/posabs... [DOMAIN_NAME]/posabstudio Share Copy link [URL]…" at bounding box center [207, 211] width 414 height 423
